Goal: Navigation & Orientation: Find specific page/section

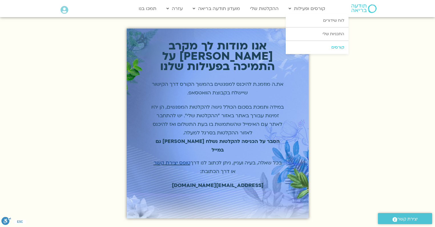
click at [338, 45] on link "קורסים" at bounding box center [317, 47] width 63 height 13
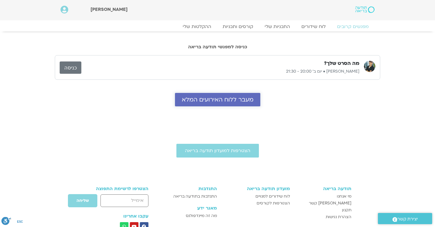
click at [243, 97] on span "מעבר ללוח האירועים המלא" at bounding box center [218, 99] width 72 height 7
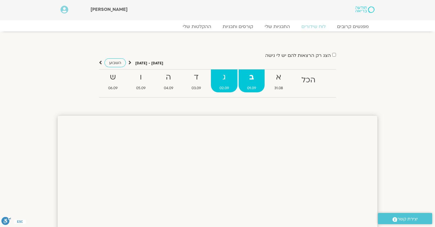
click at [224, 80] on strong "ג" at bounding box center [224, 77] width 27 height 13
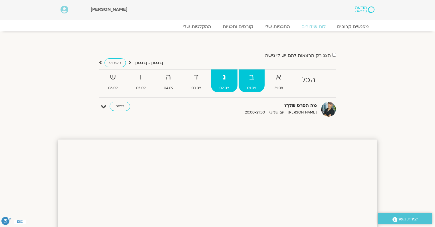
click at [251, 83] on strong "ב" at bounding box center [252, 77] width 26 height 13
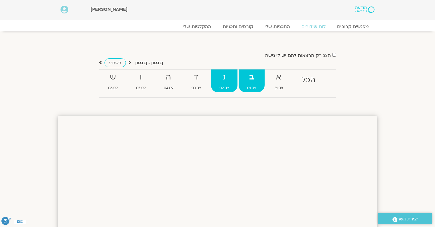
click at [228, 80] on strong "ג" at bounding box center [224, 77] width 27 height 13
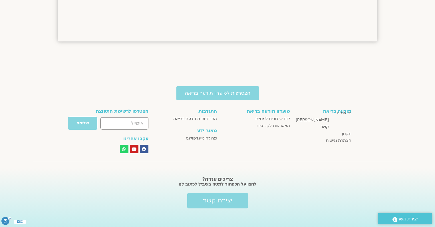
scroll to position [534, 0]
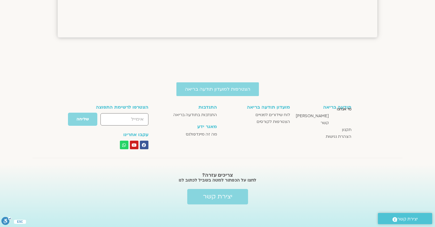
click at [346, 108] on span "מי אנחנו" at bounding box center [344, 109] width 15 height 7
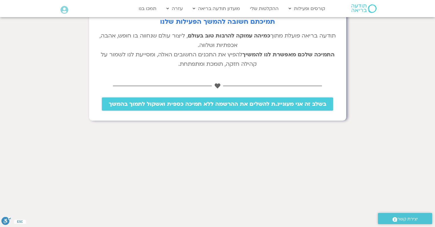
scroll to position [68, 0]
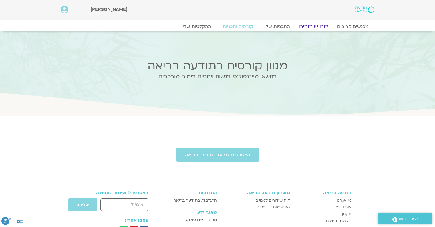
click at [308, 27] on link "לוח שידורים" at bounding box center [313, 26] width 43 height 7
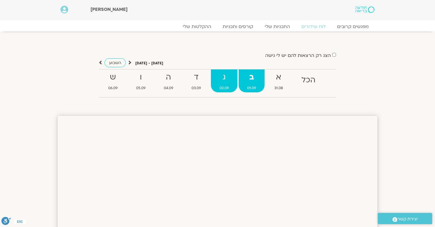
click at [230, 81] on strong "ג" at bounding box center [224, 77] width 27 height 13
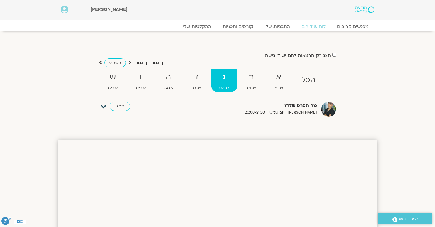
click at [104, 106] on icon at bounding box center [103, 107] width 5 height 8
click at [120, 106] on link "כניסה" at bounding box center [120, 106] width 21 height 9
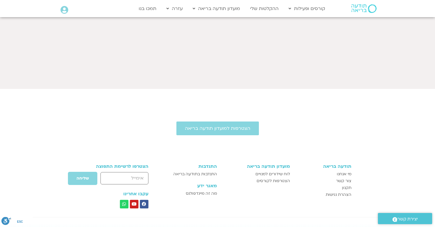
scroll to position [327, 0]
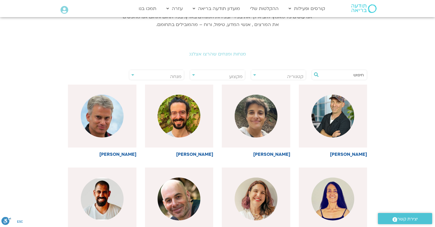
scroll to position [114, 0]
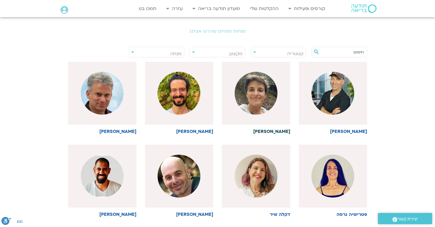
click at [286, 131] on h6 "[PERSON_NAME]" at bounding box center [256, 131] width 68 height 5
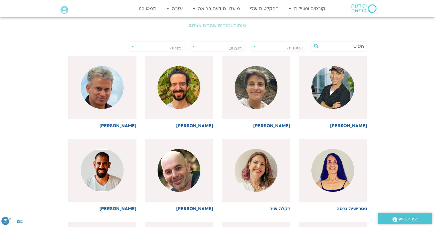
scroll to position [113, 0]
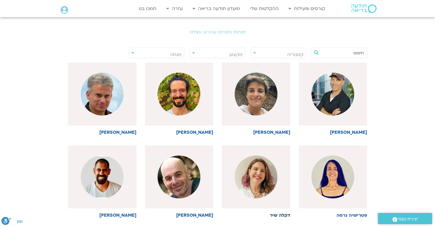
click at [261, 180] on img at bounding box center [256, 176] width 43 height 43
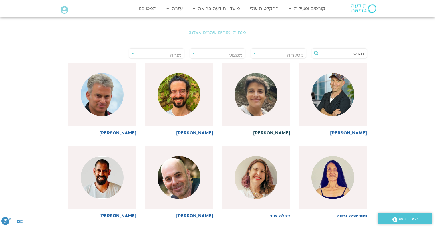
click at [259, 103] on img at bounding box center [256, 94] width 43 height 43
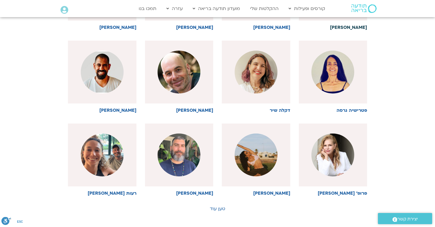
scroll to position [226, 0]
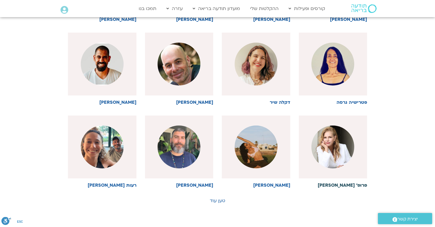
click at [349, 183] on h6 "פרופ' תמר ספרא" at bounding box center [333, 184] width 68 height 5
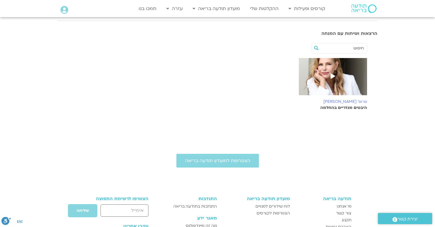
scroll to position [114, 0]
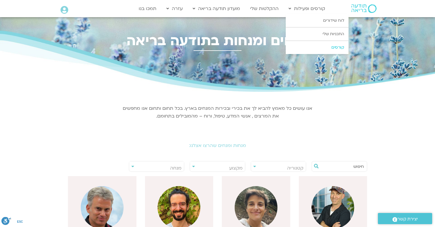
click at [338, 48] on link "קורסים" at bounding box center [317, 47] width 63 height 13
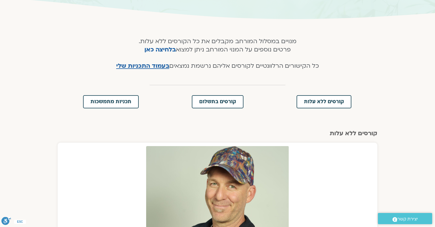
scroll to position [68, 0]
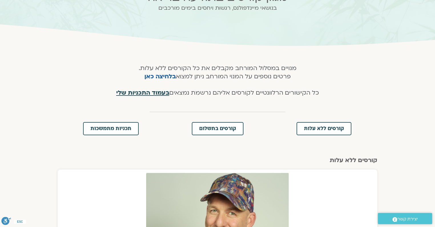
click at [164, 94] on span "בעמוד התכניות שלי" at bounding box center [142, 92] width 53 height 8
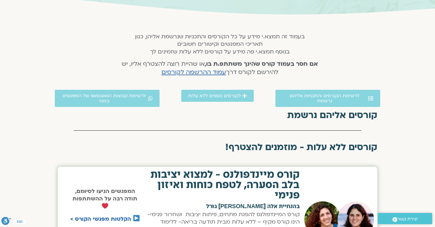
scroll to position [91, 0]
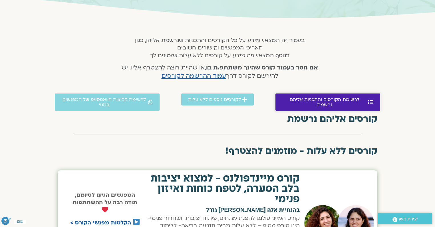
click at [320, 98] on span "לרשימת הקורסים והתכניות אליהם נרשמת" at bounding box center [324, 102] width 84 height 10
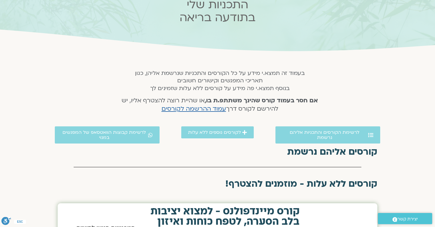
scroll to position [68, 0]
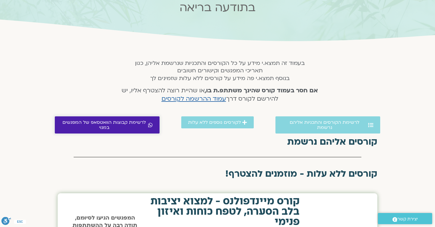
click at [137, 124] on span "לרשימת קבוצות הוואטסאפ של המפגשים במנוי" at bounding box center [104, 125] width 85 height 10
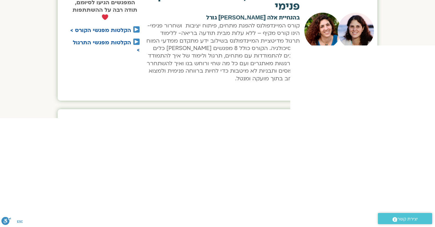
scroll to position [300, 0]
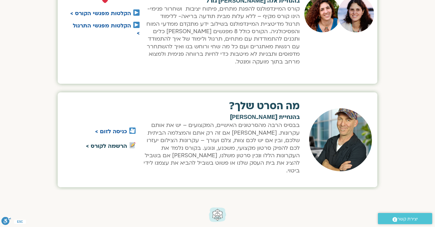
click at [116, 142] on link "הרשמה לקורס >" at bounding box center [106, 145] width 41 height 7
click at [123, 129] on link "כניסה לזום >" at bounding box center [111, 131] width 32 height 7
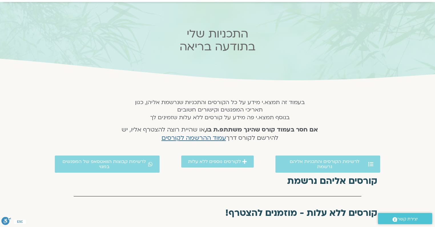
scroll to position [0, 0]
